Goal: Information Seeking & Learning: Learn about a topic

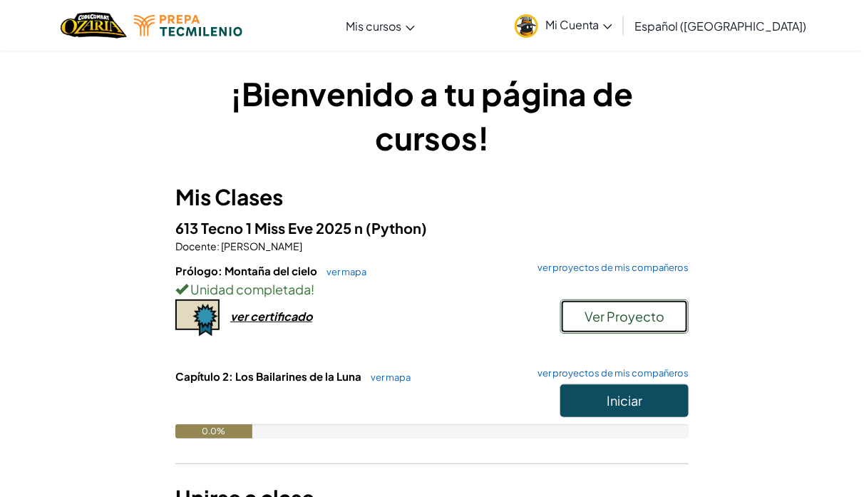
click at [618, 306] on button "Ver Proyecto" at bounding box center [624, 316] width 128 height 34
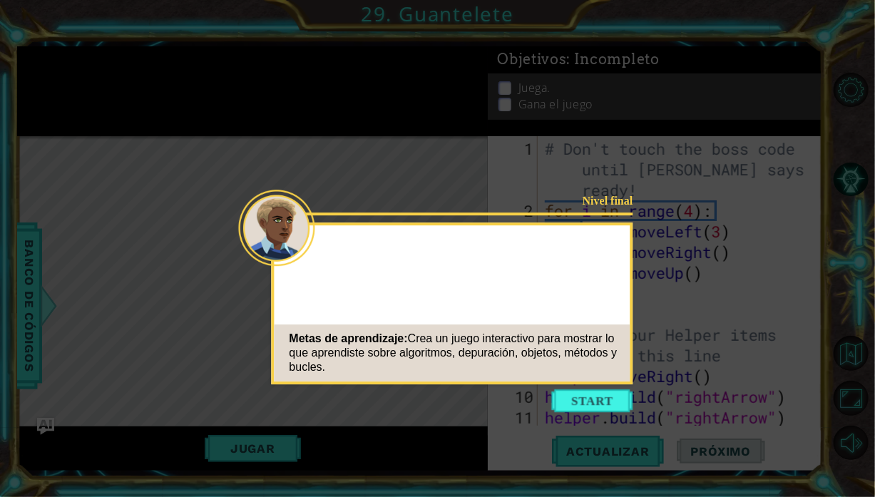
click at [607, 399] on button "Start" at bounding box center [592, 400] width 81 height 23
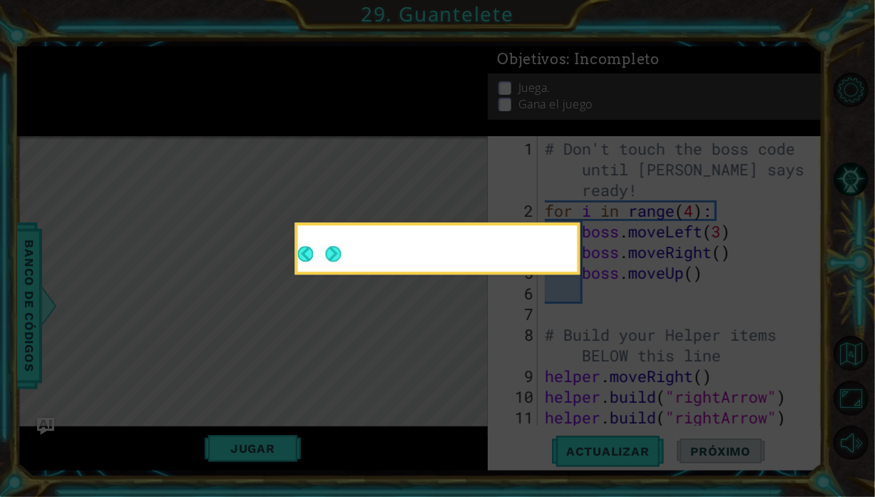
click at [318, 255] on button "Back" at bounding box center [312, 254] width 28 height 16
click at [640, 311] on icon at bounding box center [437, 248] width 875 height 497
click at [640, 305] on icon at bounding box center [437, 248] width 875 height 497
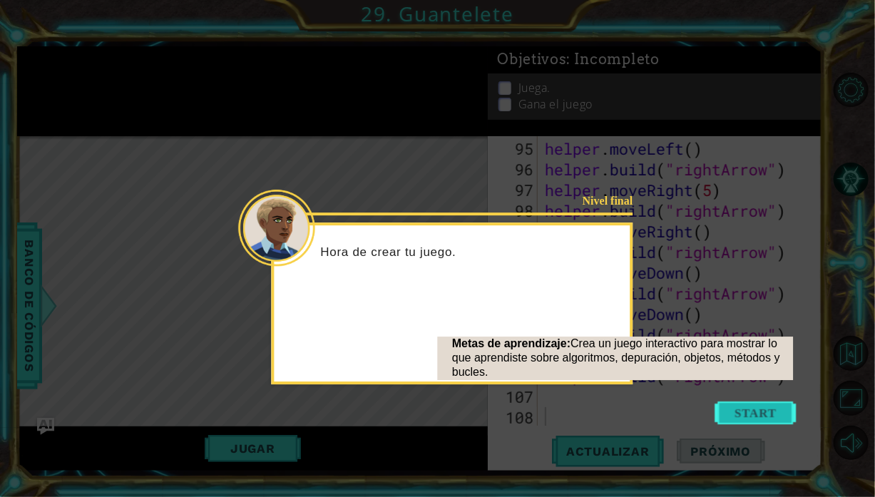
click at [780, 417] on button "Start" at bounding box center [754, 412] width 81 height 23
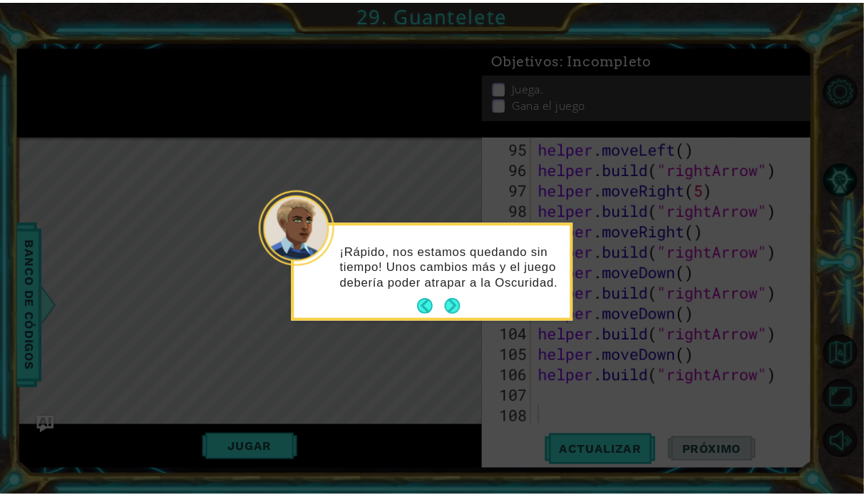
scroll to position [2004, 0]
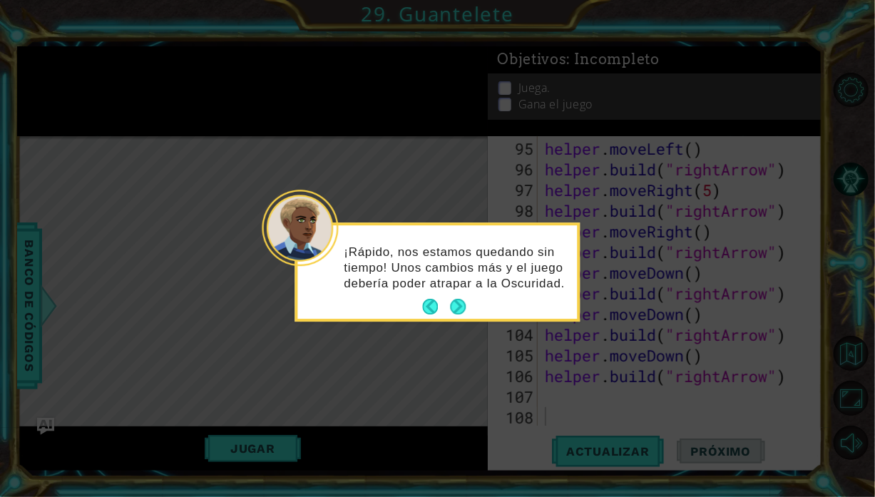
click at [780, 414] on icon at bounding box center [437, 248] width 875 height 497
click at [460, 308] on button "Next" at bounding box center [458, 307] width 16 height 16
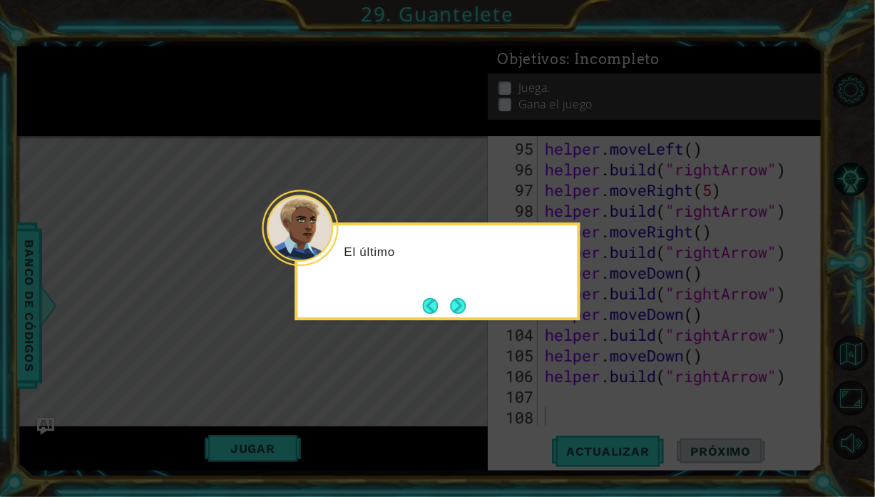
click at [460, 308] on button "Next" at bounding box center [457, 305] width 17 height 17
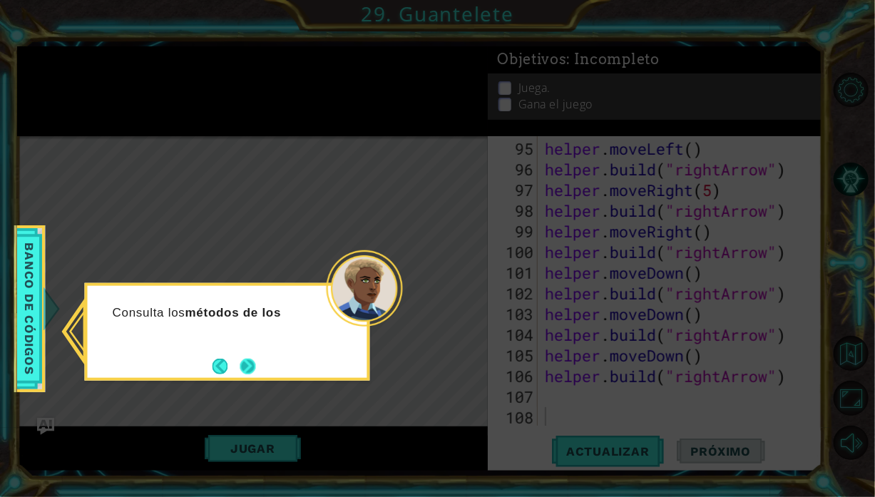
click at [254, 362] on button "Next" at bounding box center [247, 365] width 17 height 17
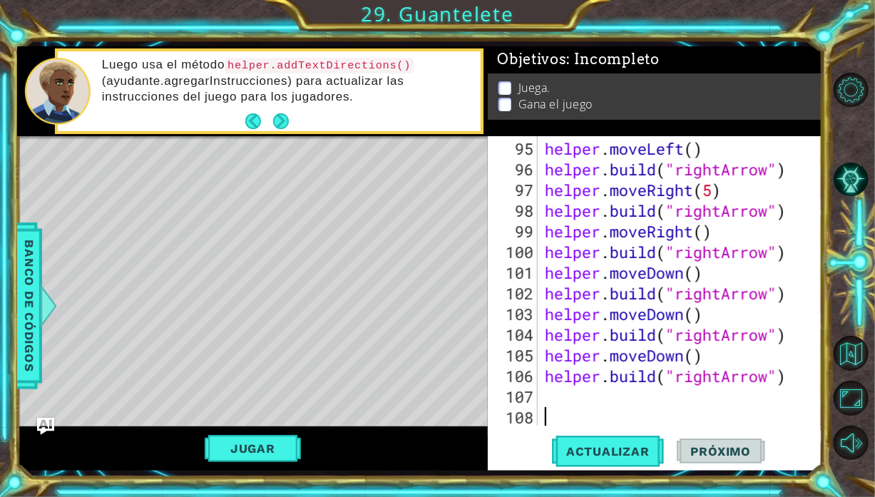
click at [12, 140] on div "1 ההההההההההההההההההההההההההההההההההההההההההההההההההההההההההההההההההההההההההההה…" at bounding box center [437, 248] width 875 height 497
click at [275, 453] on button "Jugar" at bounding box center [253, 448] width 96 height 27
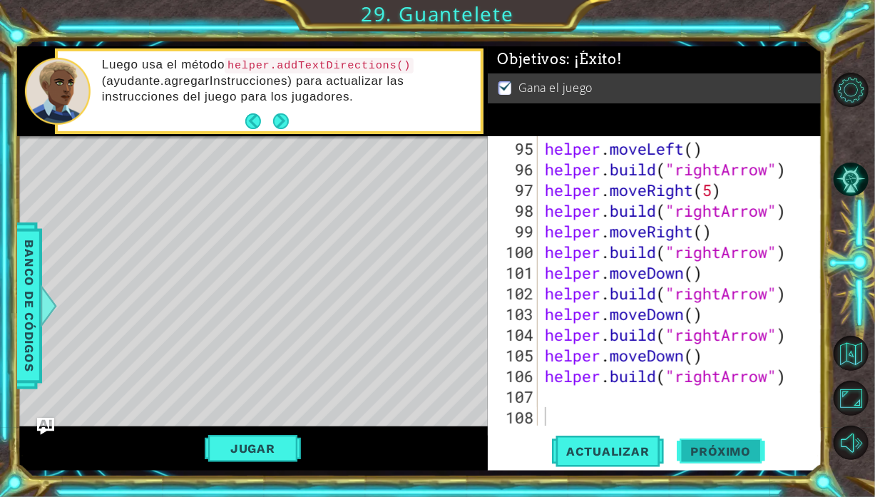
click at [750, 455] on span "Próximo" at bounding box center [720, 447] width 88 height 14
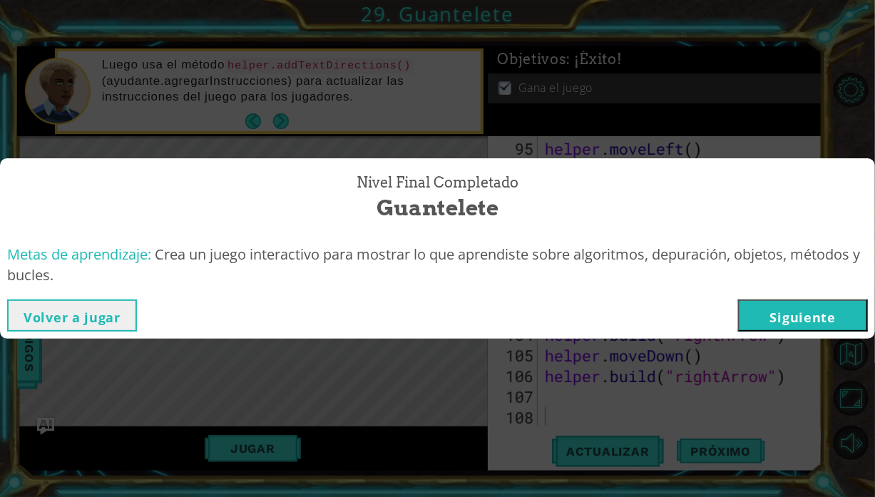
click at [813, 304] on button "Siguiente" at bounding box center [803, 315] width 130 height 32
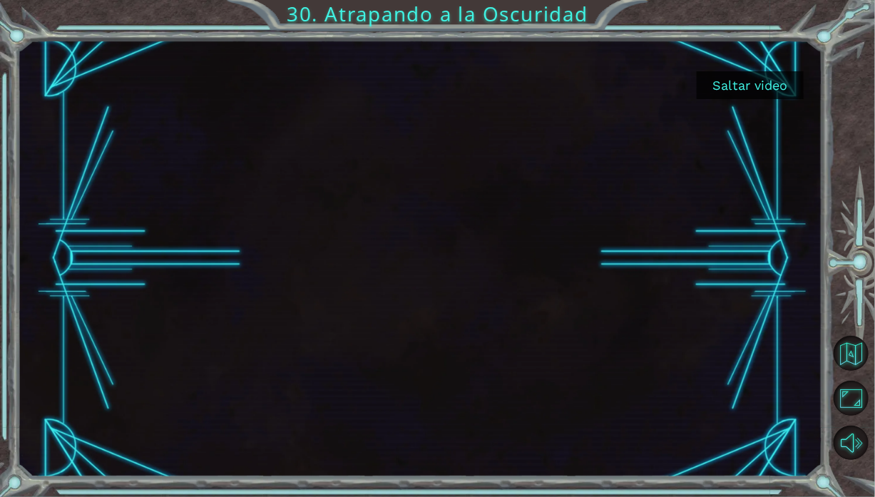
click at [788, 81] on button "Saltar video" at bounding box center [749, 85] width 107 height 28
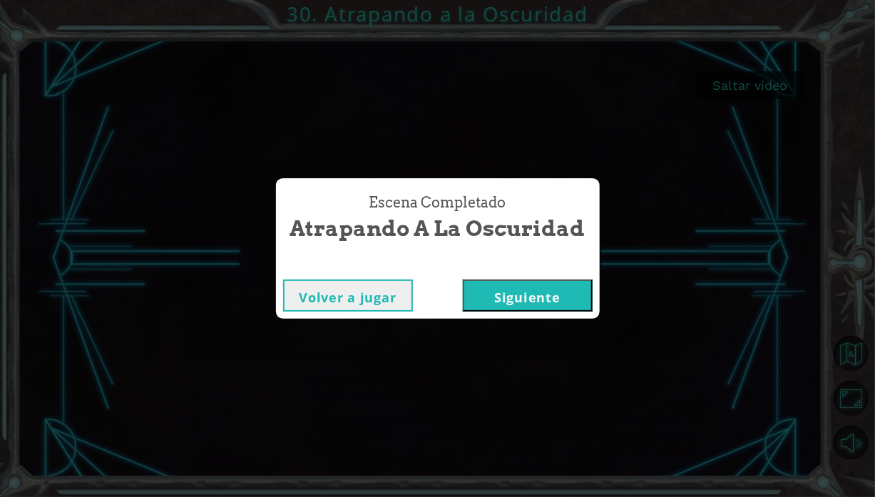
click at [521, 296] on button "Siguiente" at bounding box center [528, 295] width 130 height 32
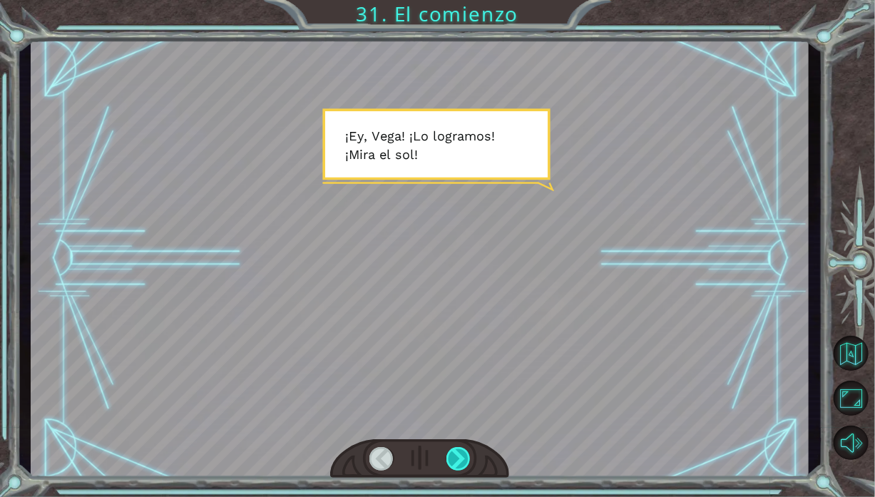
click at [450, 455] on div at bounding box center [458, 459] width 24 height 24
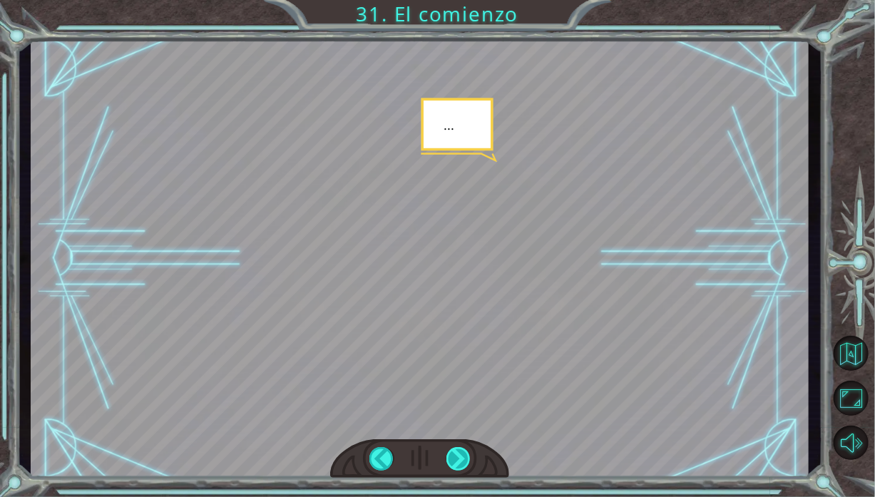
click at [450, 455] on div at bounding box center [458, 459] width 24 height 24
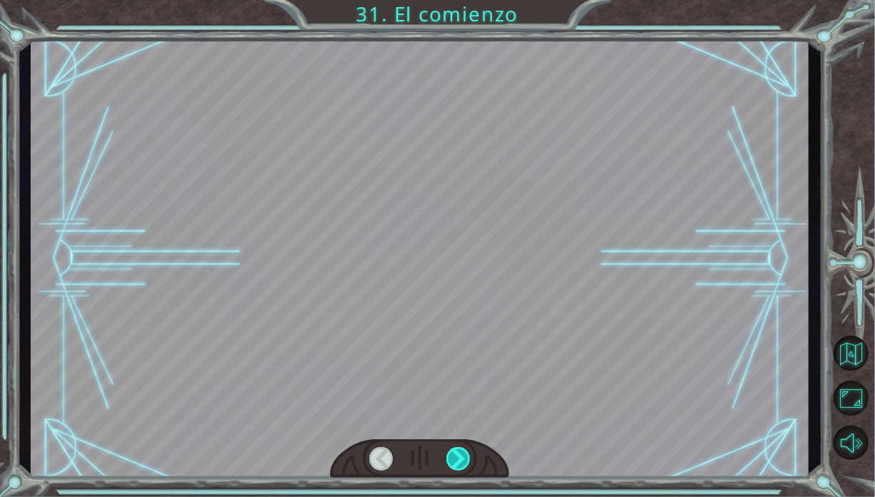
click at [450, 455] on div at bounding box center [458, 459] width 24 height 24
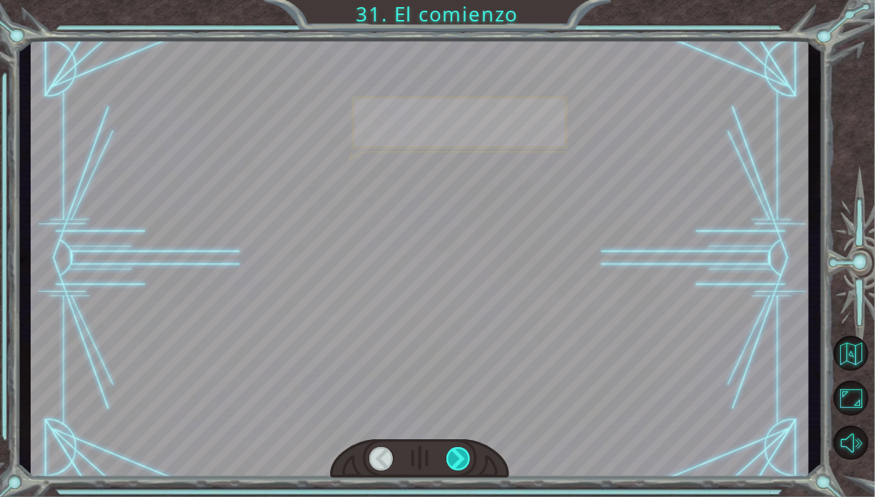
click at [450, 455] on div at bounding box center [458, 459] width 24 height 24
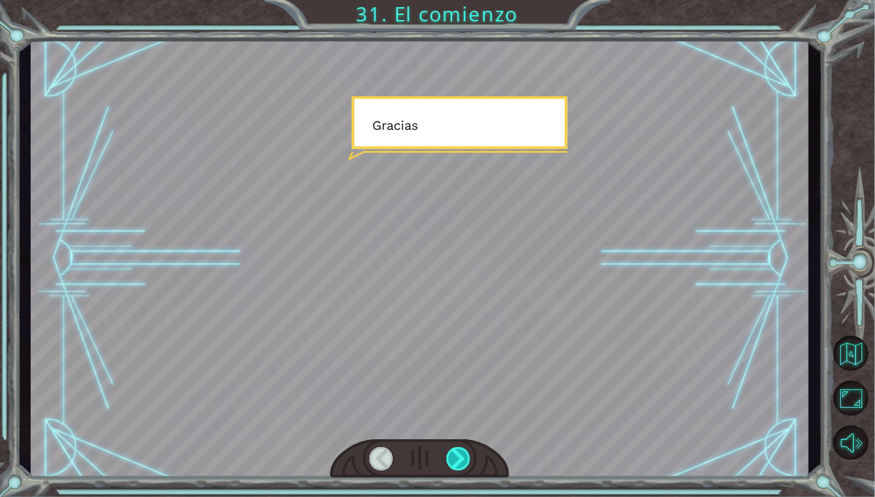
click at [450, 455] on div at bounding box center [458, 459] width 24 height 24
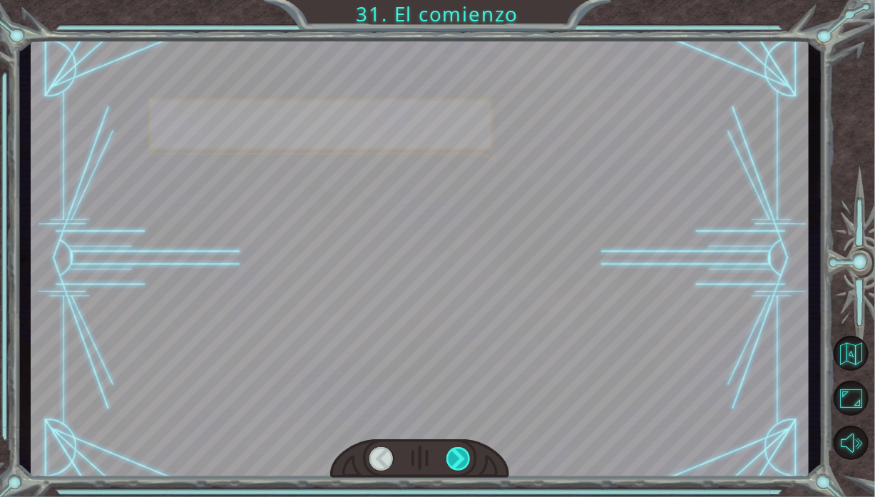
click at [450, 455] on div at bounding box center [458, 459] width 24 height 24
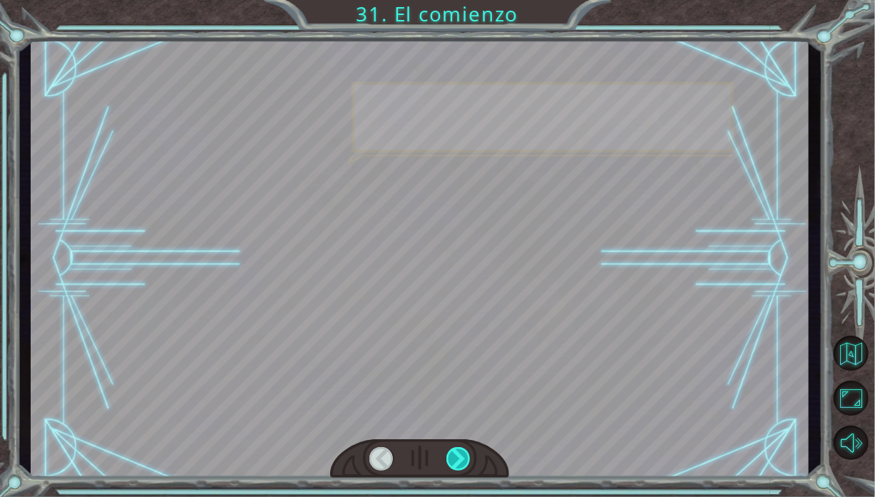
click at [450, 455] on div at bounding box center [458, 459] width 24 height 24
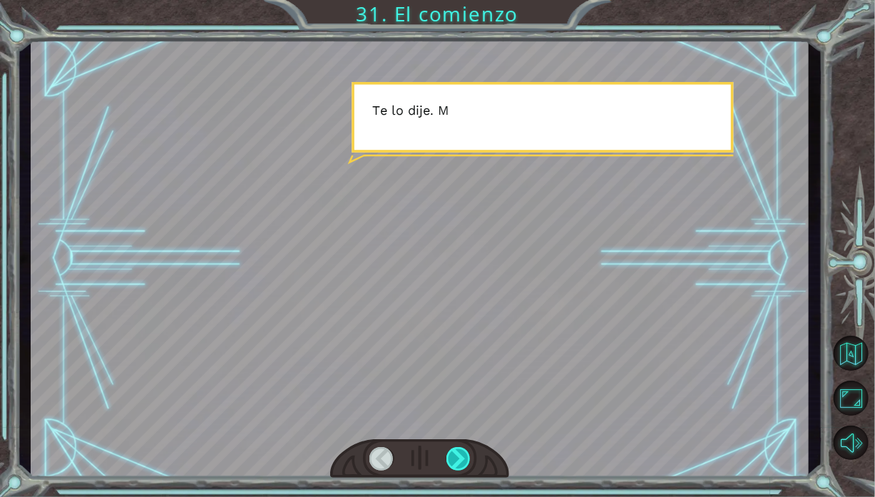
click at [450, 455] on div at bounding box center [458, 459] width 24 height 24
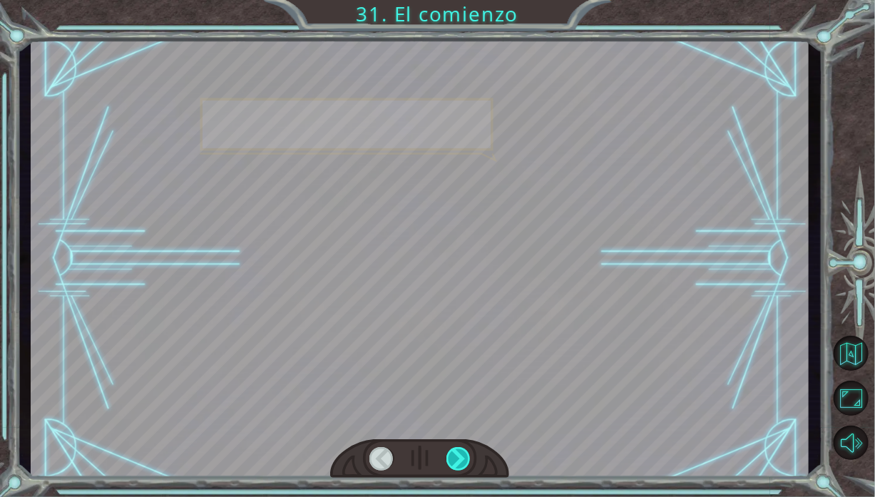
click at [450, 455] on div at bounding box center [458, 459] width 24 height 24
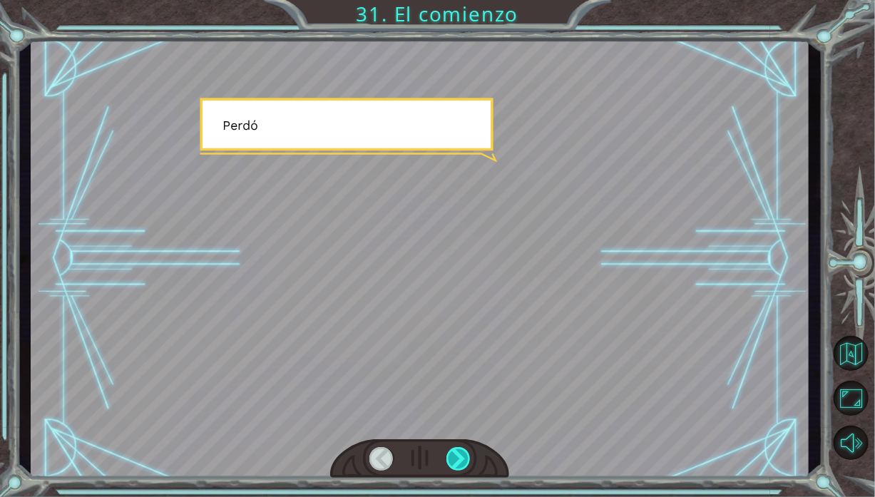
click at [450, 455] on div at bounding box center [458, 459] width 24 height 24
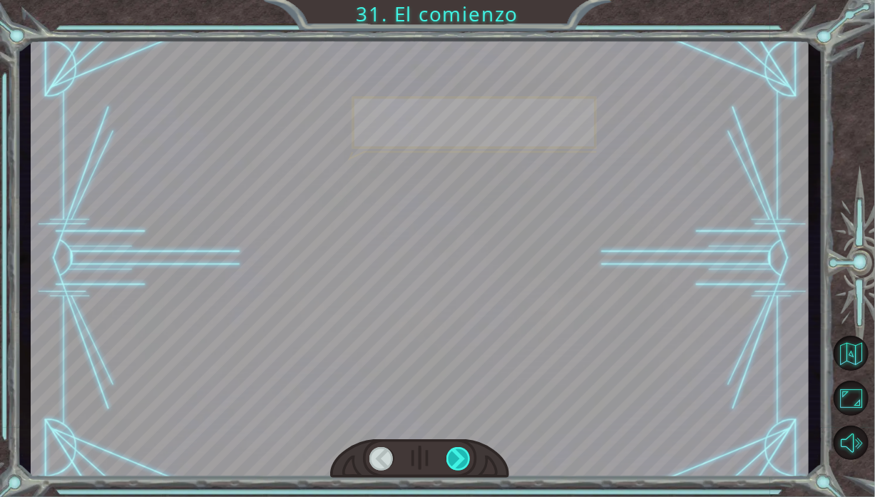
click at [450, 455] on div at bounding box center [458, 459] width 24 height 24
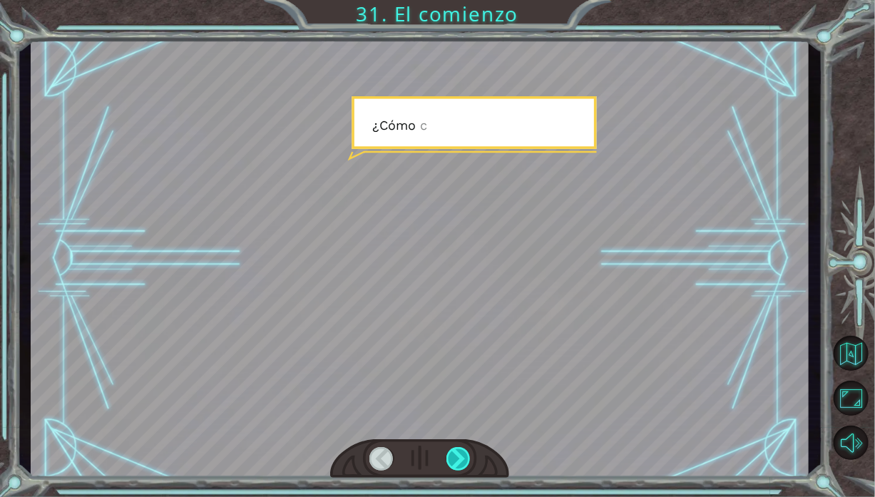
click at [450, 455] on div at bounding box center [458, 459] width 24 height 24
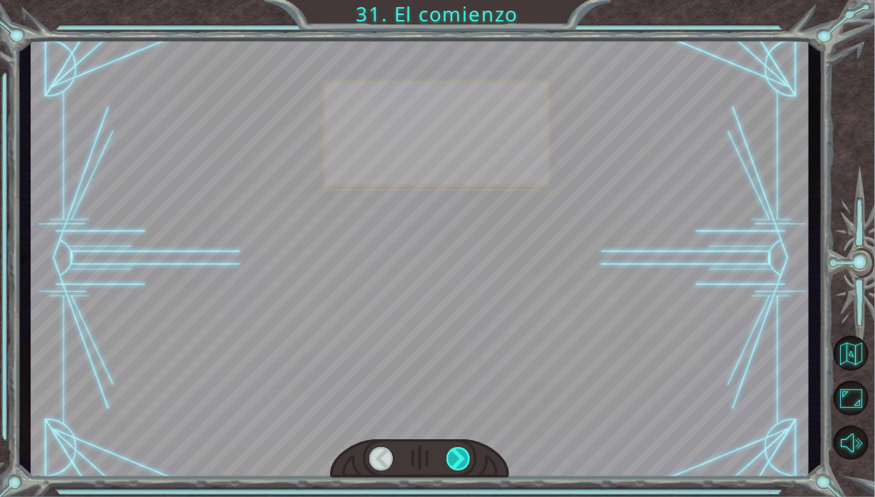
click at [450, 455] on div at bounding box center [458, 459] width 24 height 24
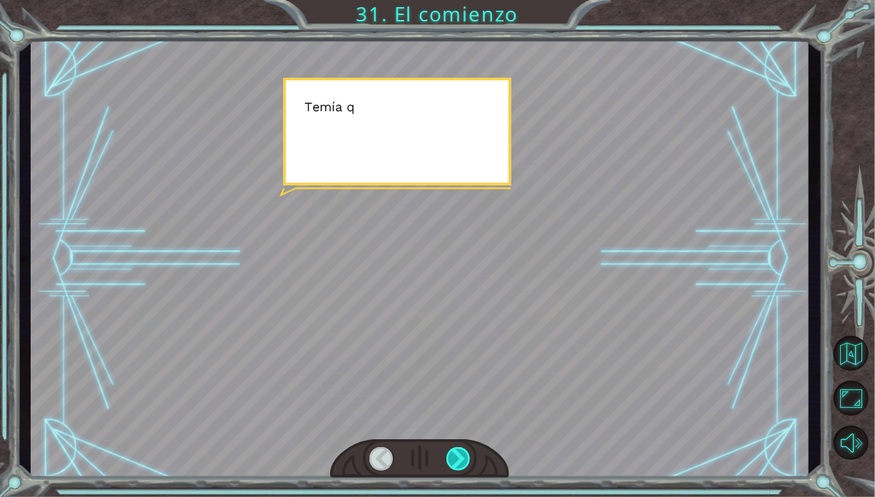
click at [450, 455] on div at bounding box center [458, 459] width 24 height 24
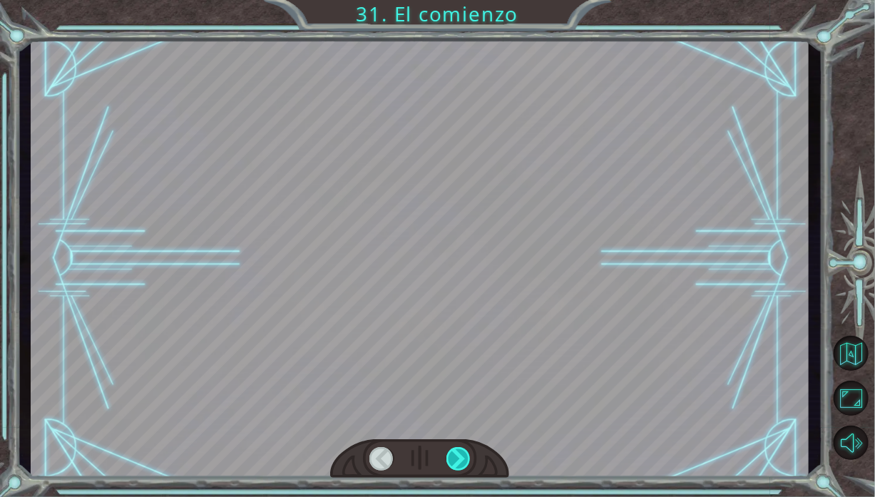
click at [450, 455] on div at bounding box center [458, 459] width 24 height 24
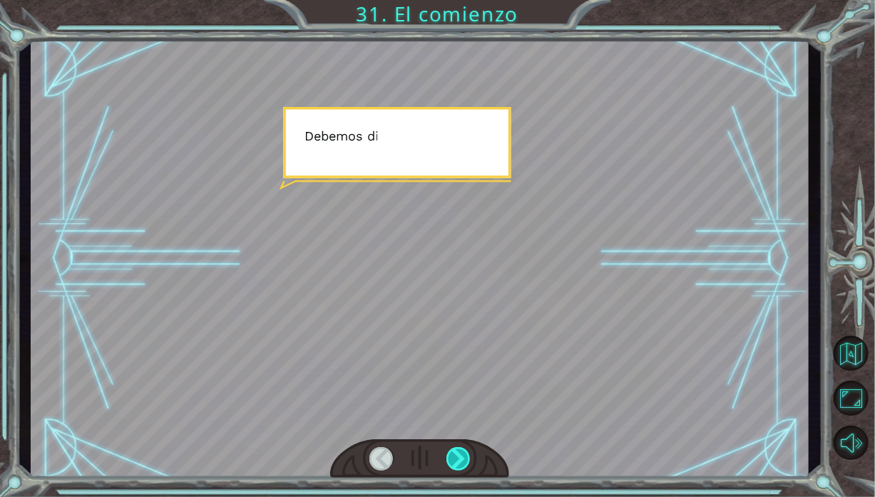
click at [450, 455] on div at bounding box center [458, 459] width 24 height 24
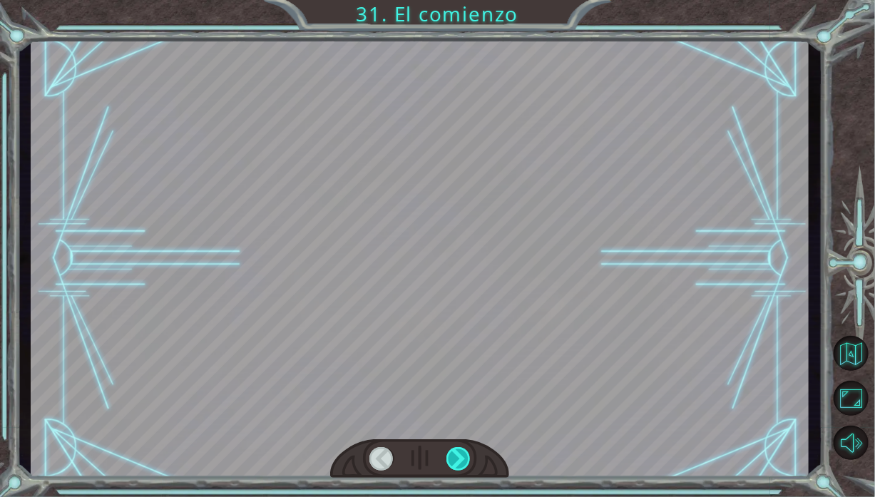
click at [450, 455] on div at bounding box center [458, 459] width 24 height 24
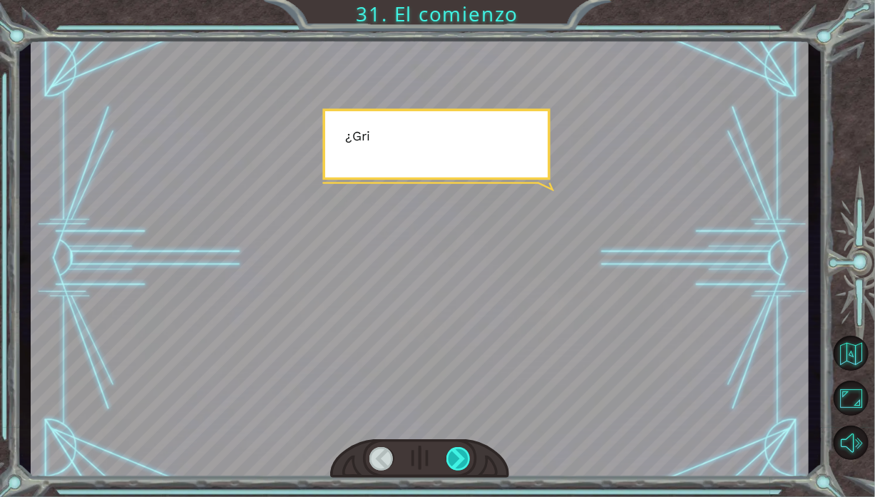
click at [450, 455] on div at bounding box center [458, 459] width 24 height 24
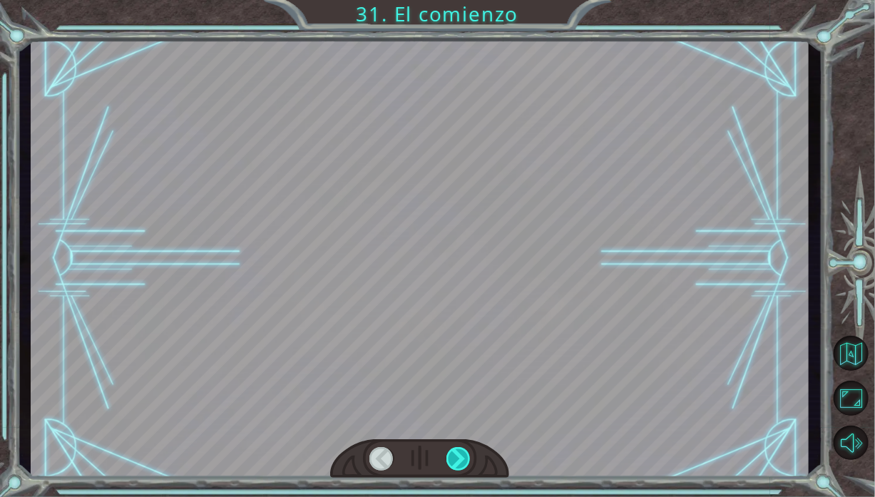
click at [450, 455] on div at bounding box center [458, 459] width 24 height 24
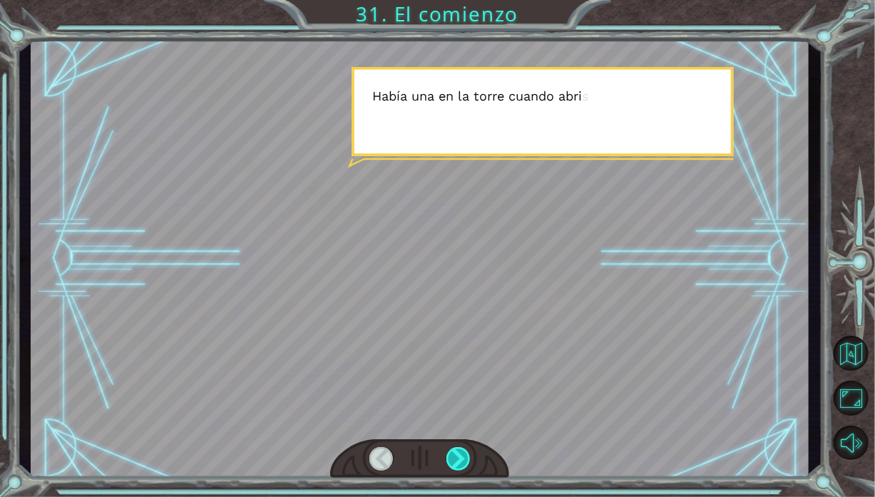
click at [450, 455] on div at bounding box center [458, 459] width 24 height 24
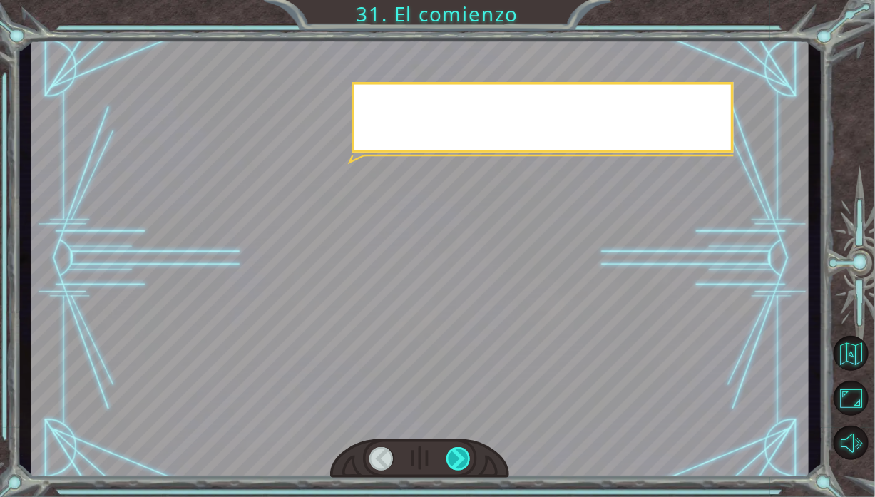
click at [450, 455] on div at bounding box center [458, 459] width 24 height 24
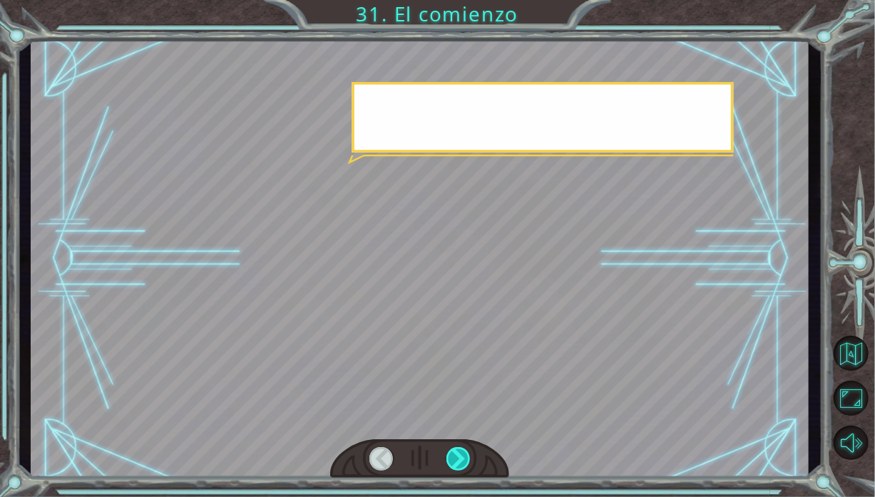
click at [450, 455] on div at bounding box center [458, 459] width 24 height 24
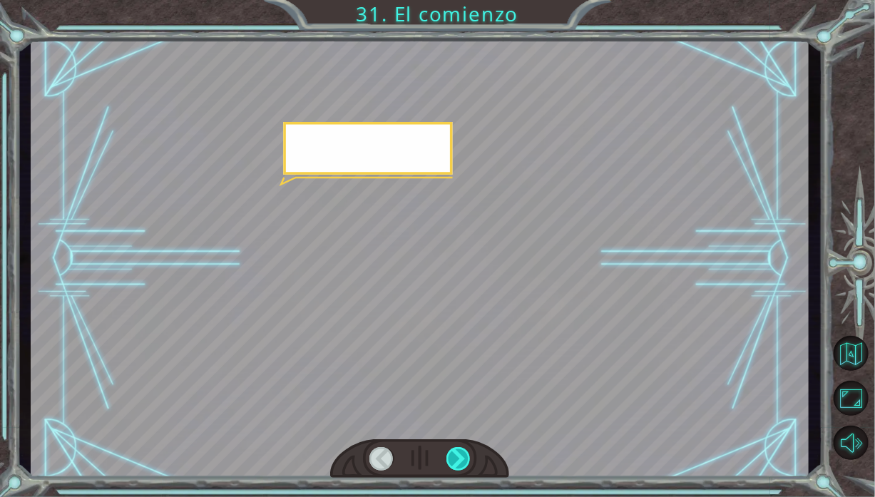
click at [450, 455] on div at bounding box center [458, 459] width 24 height 24
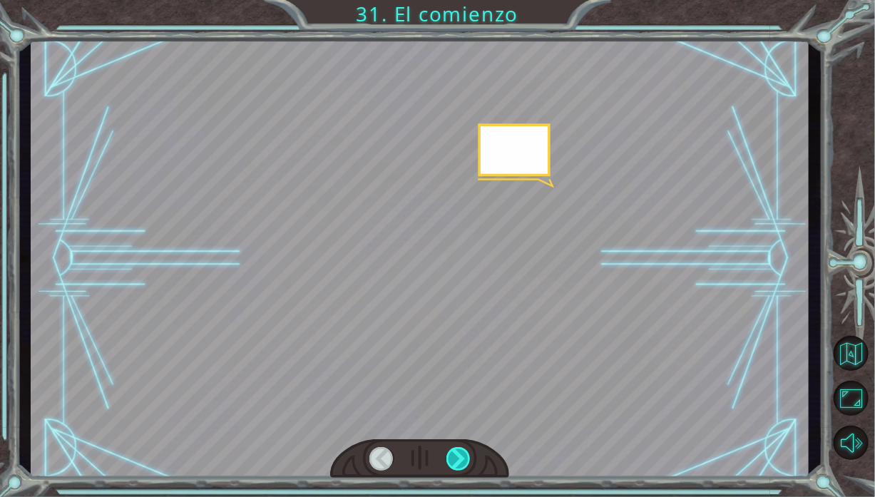
click at [450, 455] on div at bounding box center [458, 459] width 24 height 24
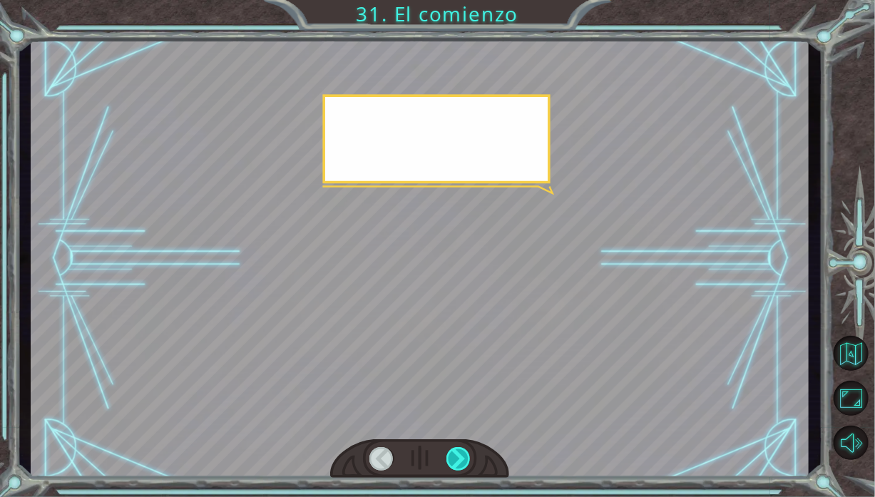
click at [450, 455] on div at bounding box center [458, 459] width 24 height 24
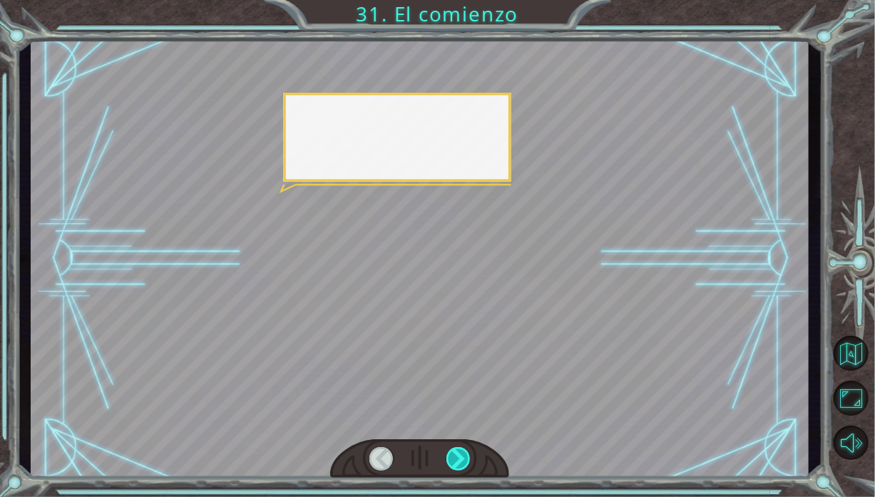
click at [450, 455] on div at bounding box center [458, 459] width 24 height 24
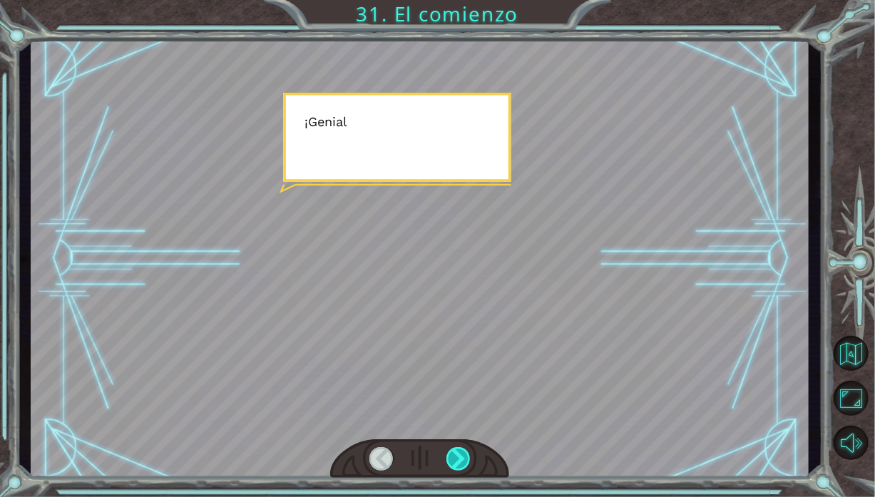
click at [450, 455] on div at bounding box center [458, 459] width 24 height 24
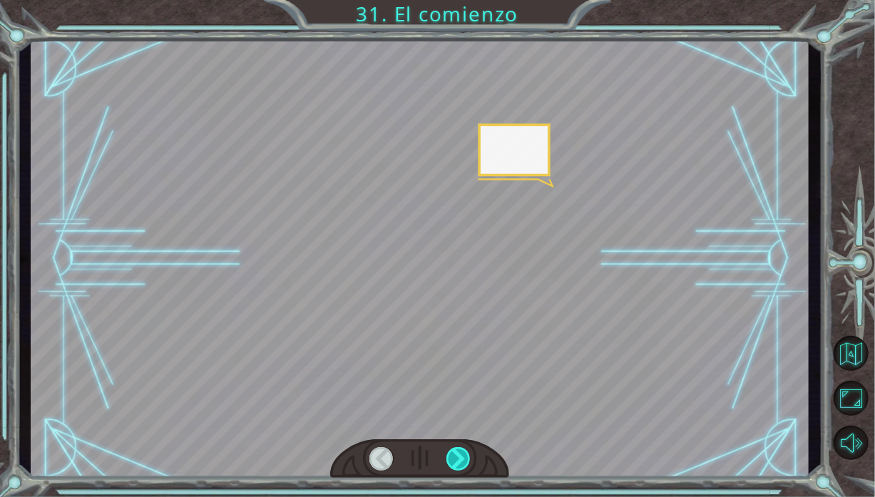
click at [450, 455] on div at bounding box center [458, 459] width 24 height 24
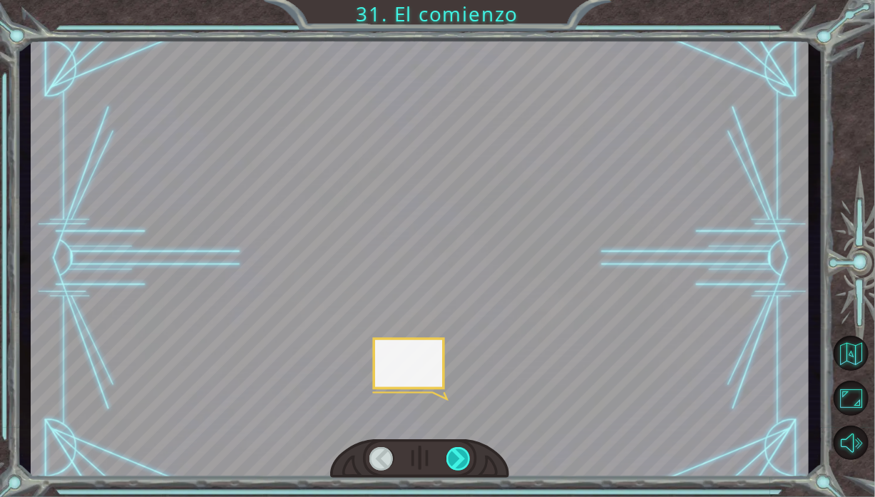
click at [450, 455] on div at bounding box center [458, 459] width 24 height 24
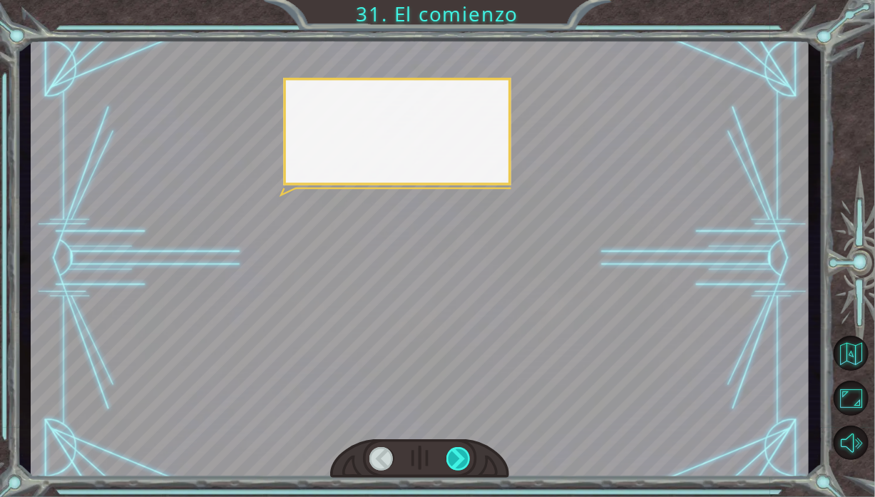
click at [450, 455] on div at bounding box center [458, 459] width 24 height 24
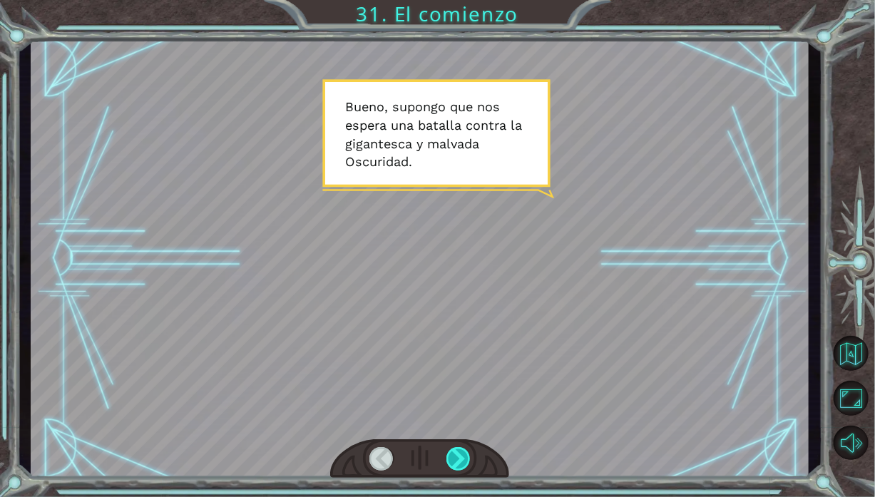
click at [450, 455] on div at bounding box center [458, 459] width 24 height 24
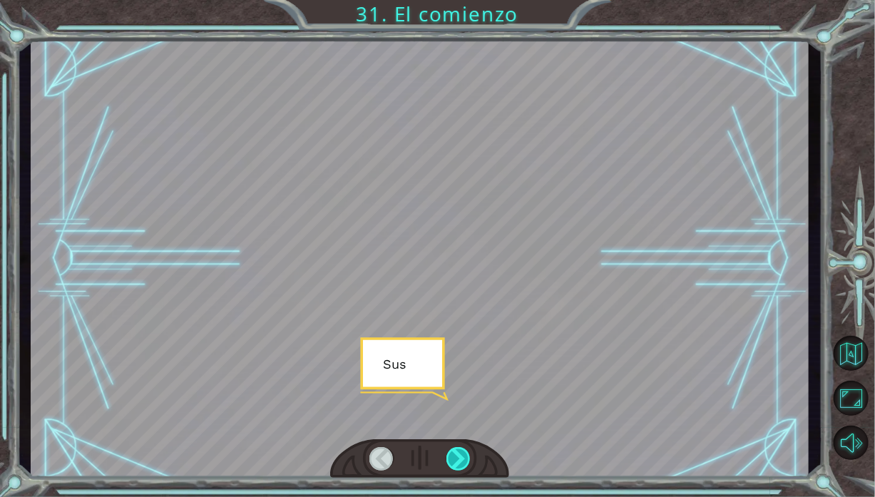
click at [450, 455] on div at bounding box center [458, 459] width 24 height 24
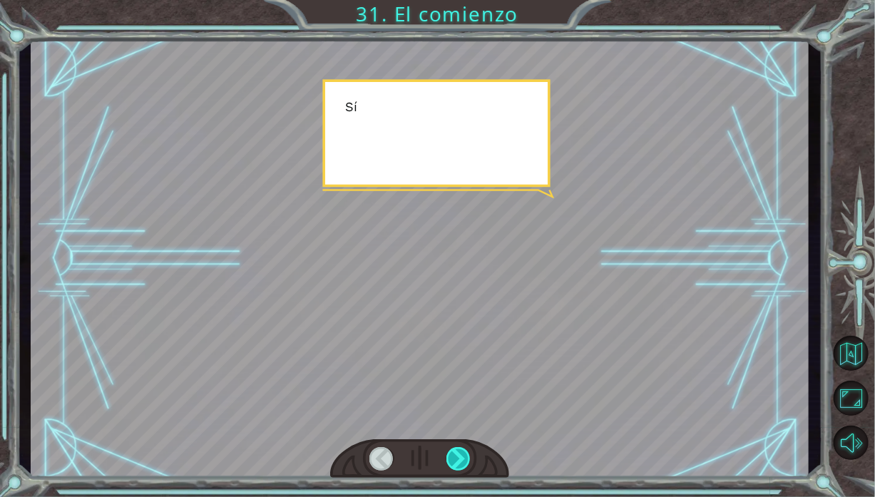
click at [450, 455] on div at bounding box center [458, 459] width 24 height 24
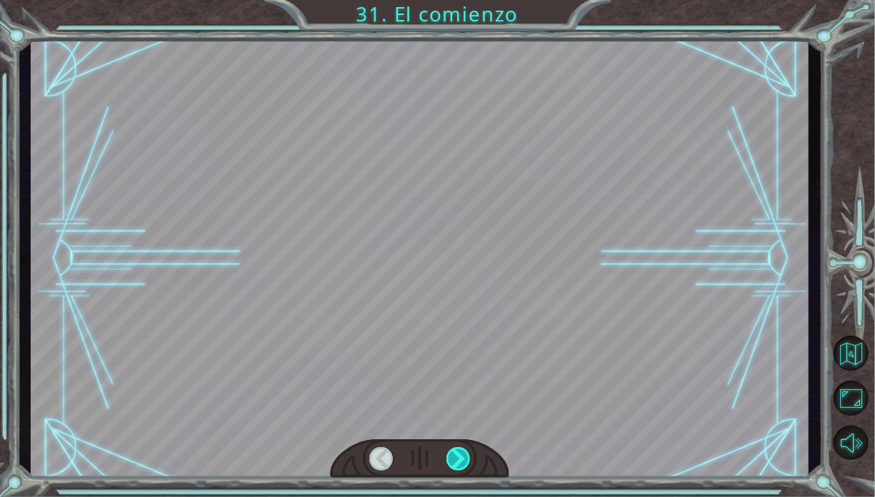
click at [450, 455] on div at bounding box center [458, 459] width 24 height 24
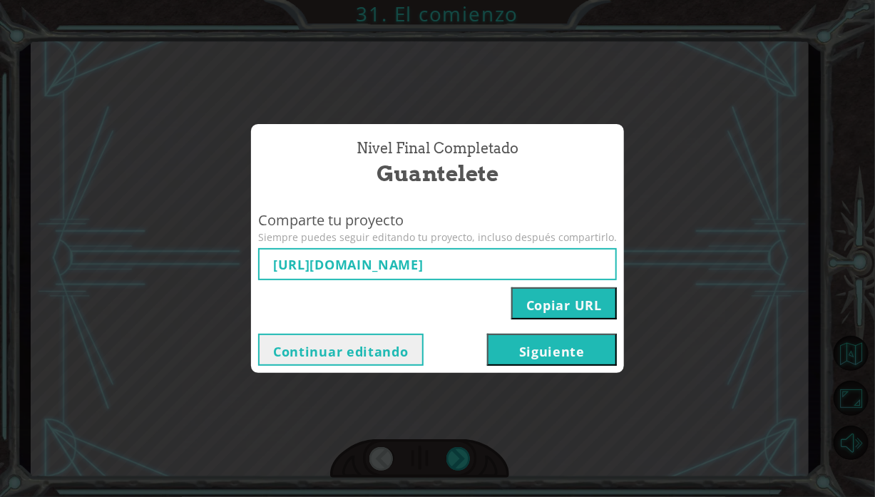
click at [555, 350] on button "Siguiente" at bounding box center [552, 350] width 130 height 32
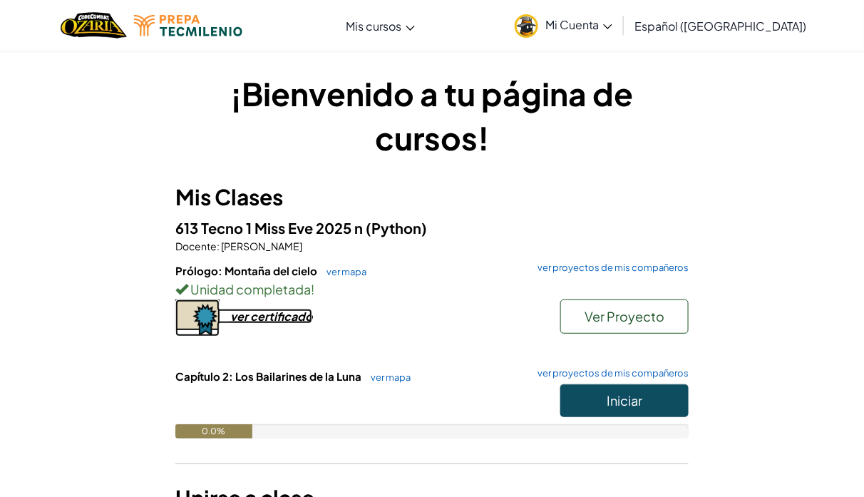
click at [242, 319] on div "ver certificado" at bounding box center [271, 316] width 82 height 15
